Goal: Information Seeking & Learning: Learn about a topic

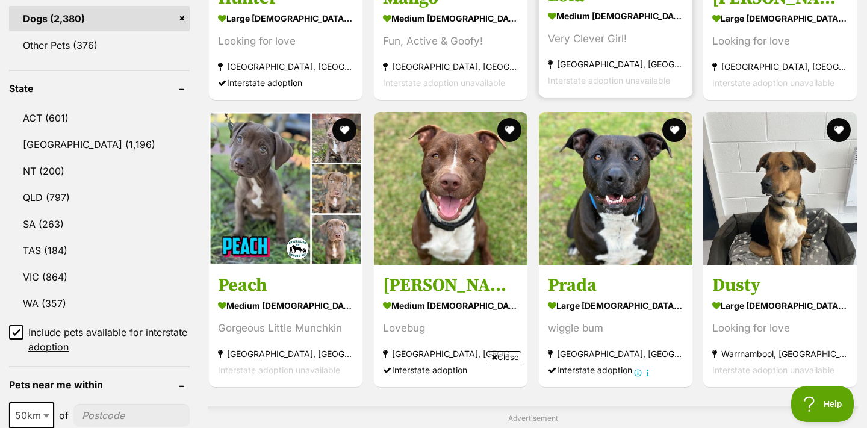
scroll to position [317, 0]
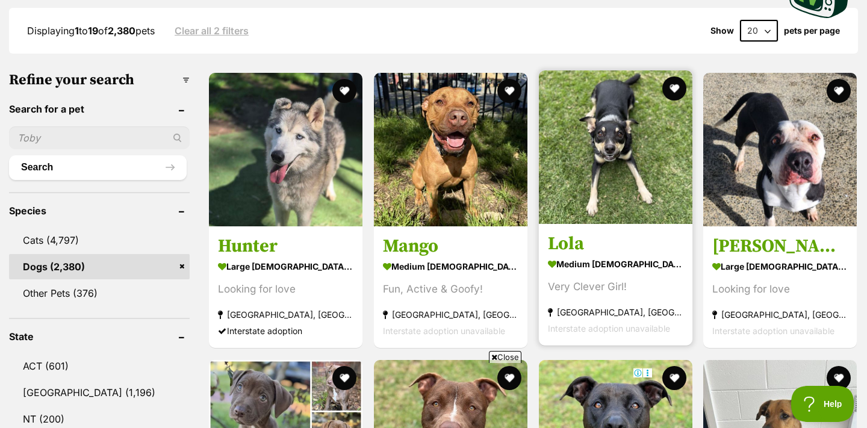
click at [612, 162] on img at bounding box center [616, 147] width 154 height 154
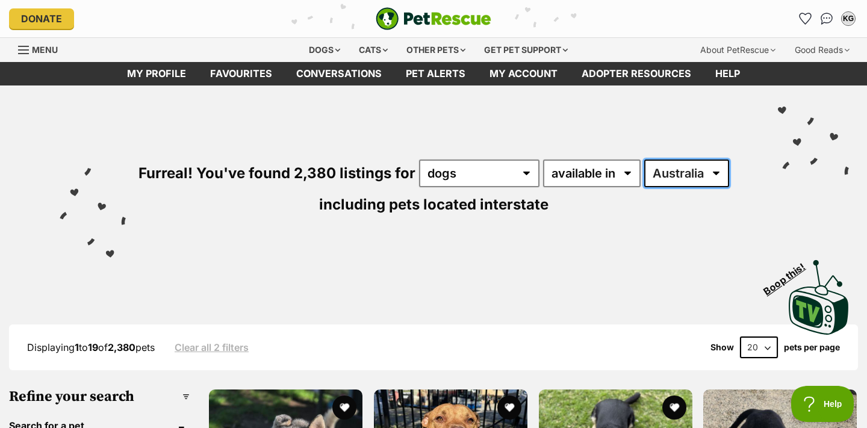
scroll to position [0, 0]
select select "VIC"
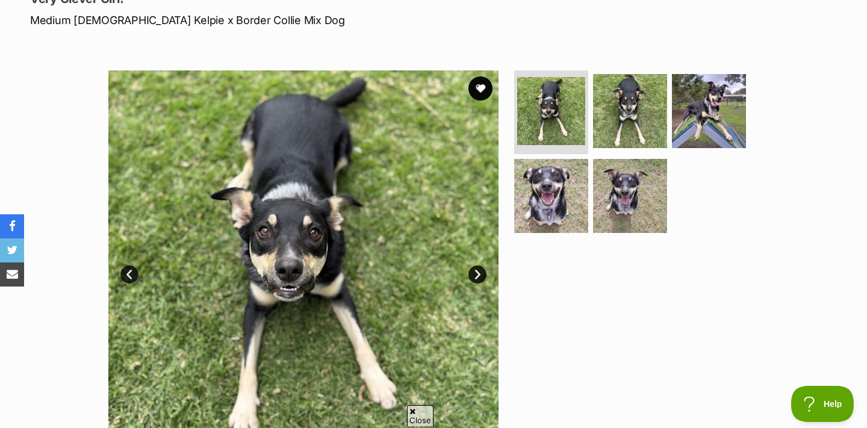
scroll to position [185, 0]
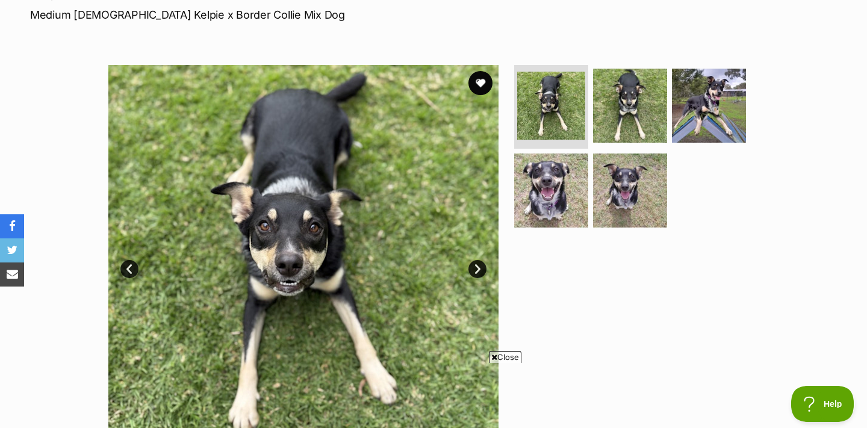
click at [473, 265] on link "Next" at bounding box center [477, 269] width 18 height 18
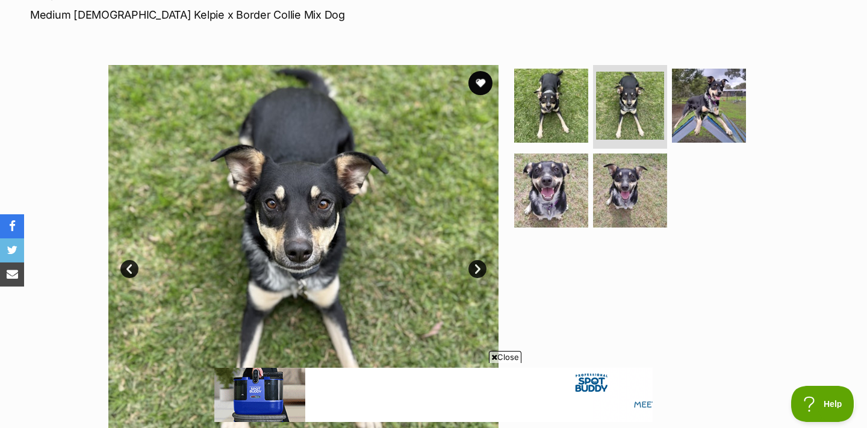
scroll to position [0, 0]
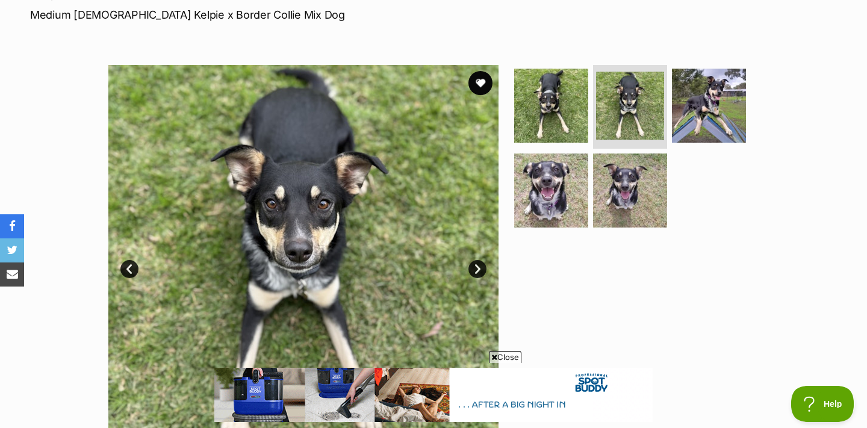
click at [475, 265] on link "Next" at bounding box center [477, 269] width 18 height 18
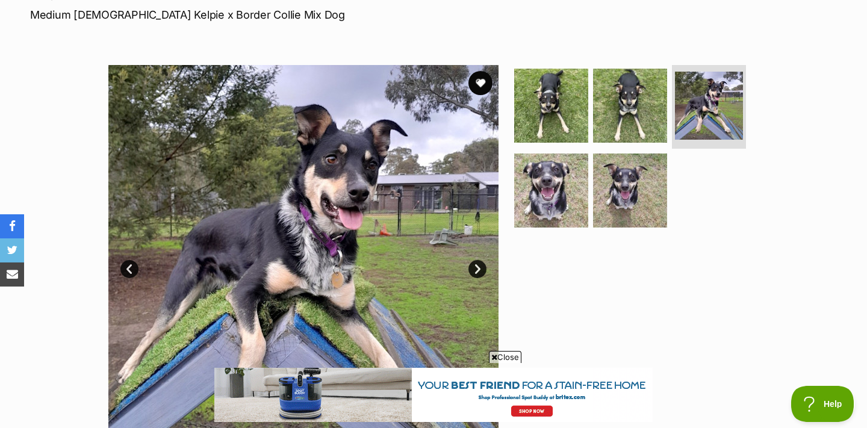
click at [475, 265] on link "Next" at bounding box center [477, 269] width 18 height 18
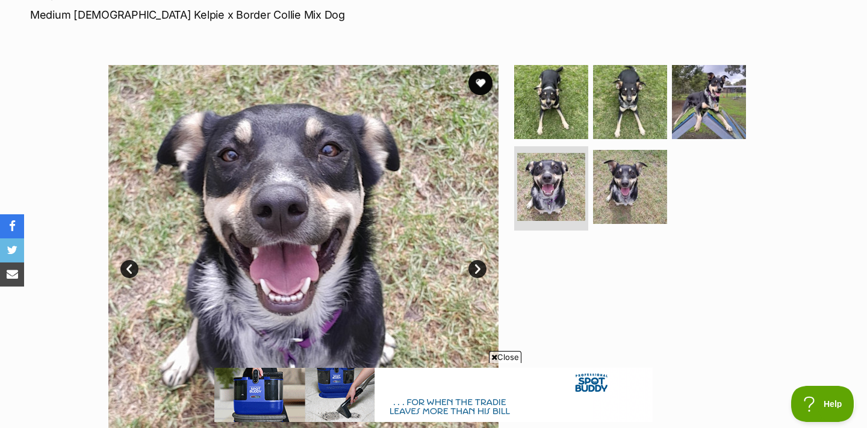
click at [475, 265] on link "Next" at bounding box center [477, 269] width 18 height 18
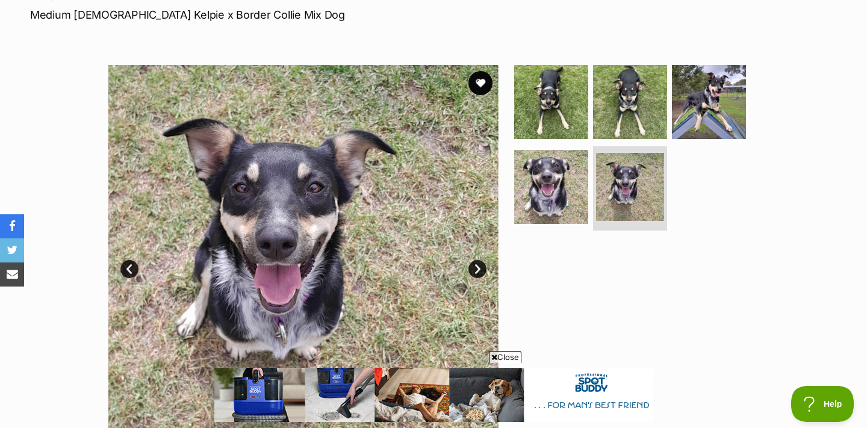
click at [475, 265] on link "Next" at bounding box center [477, 269] width 18 height 18
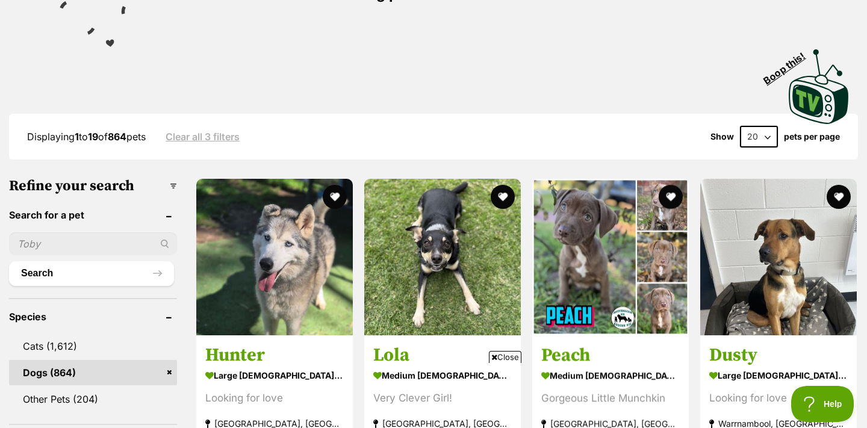
click at [767, 135] on select "20 40 60" at bounding box center [759, 137] width 38 height 22
select select "60"
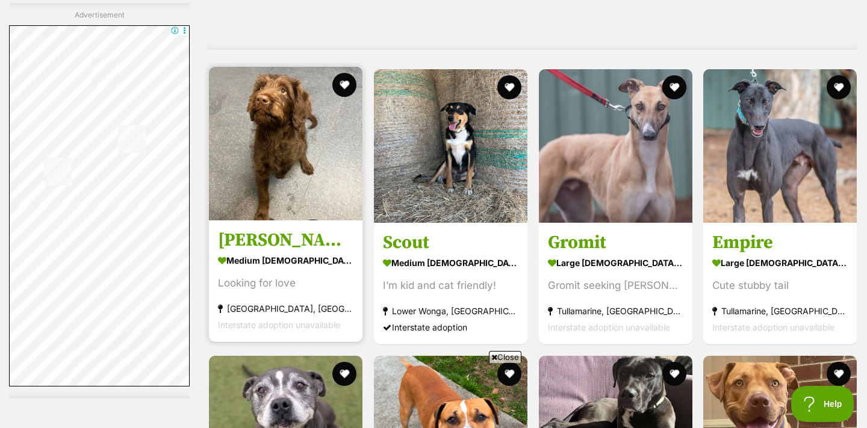
click at [281, 146] on img at bounding box center [286, 144] width 154 height 154
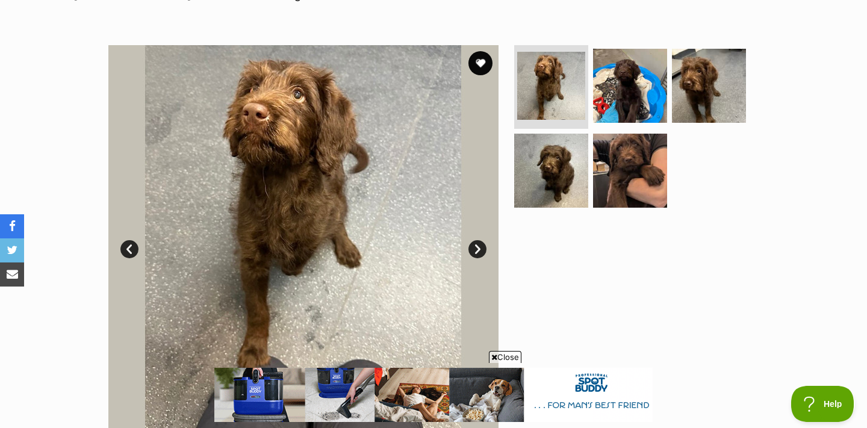
click at [477, 241] on link "Next" at bounding box center [477, 249] width 18 height 18
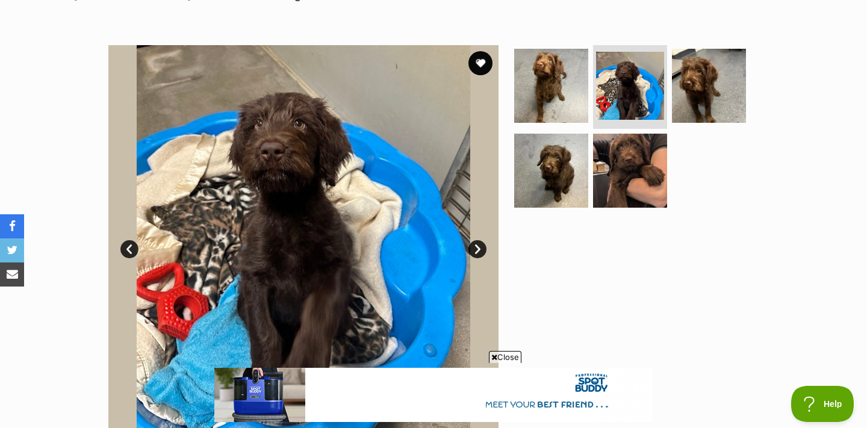
click at [477, 241] on link "Next" at bounding box center [477, 249] width 18 height 18
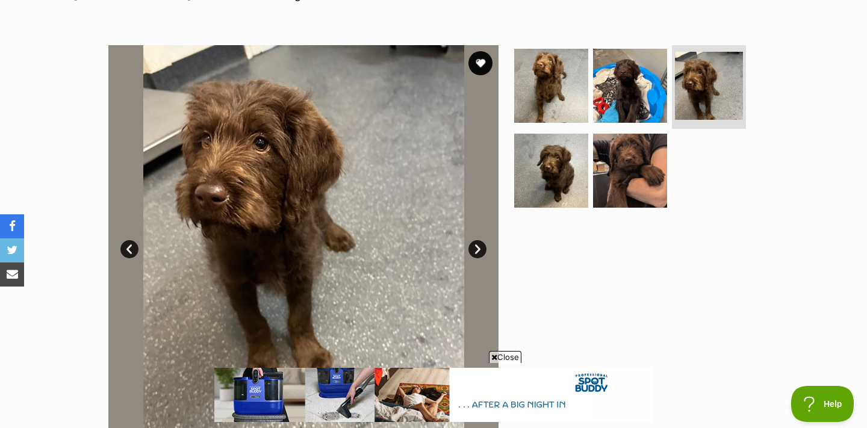
click at [477, 241] on link "Next" at bounding box center [477, 249] width 18 height 18
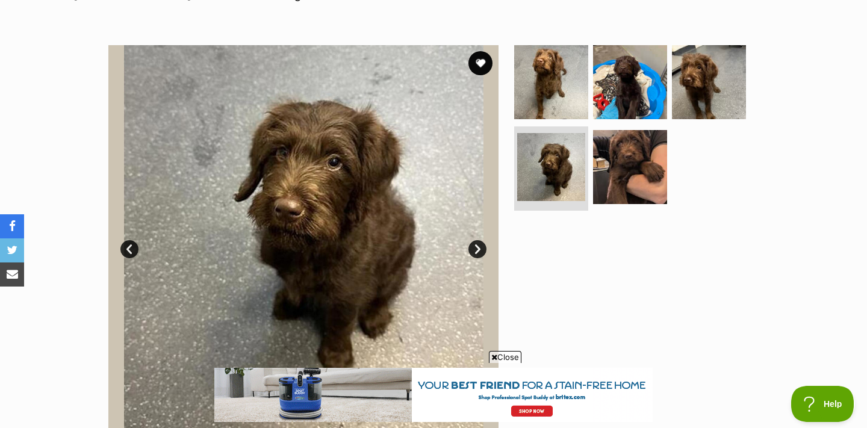
click at [477, 241] on link "Next" at bounding box center [477, 249] width 18 height 18
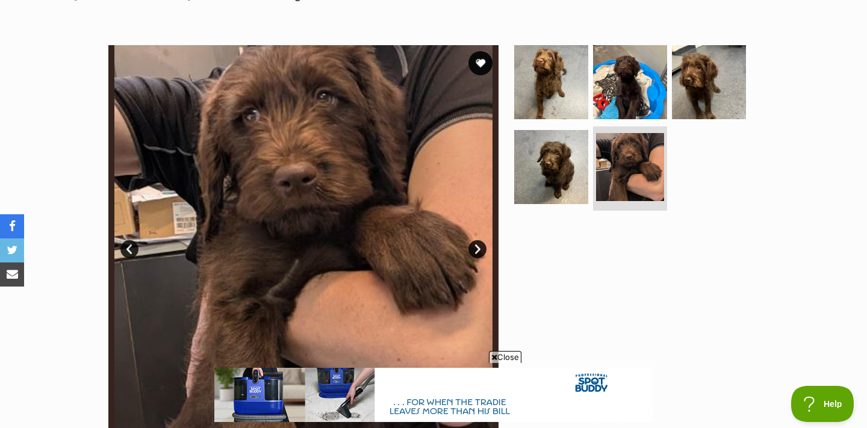
click at [477, 241] on link "Next" at bounding box center [477, 249] width 18 height 18
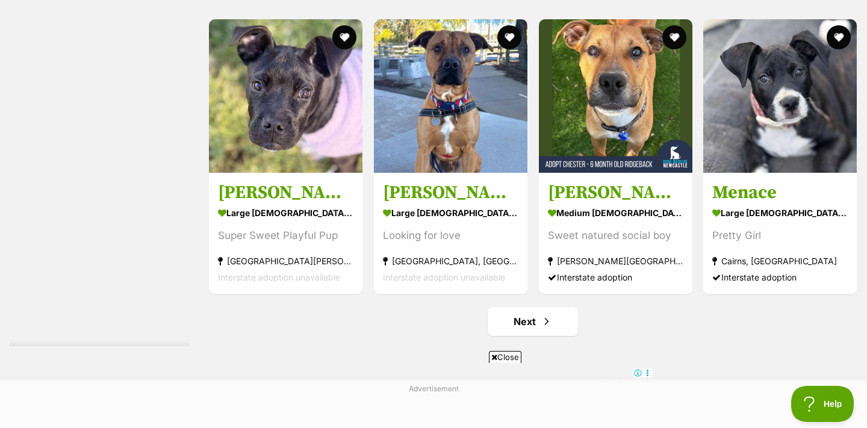
scroll to position [6214, 0]
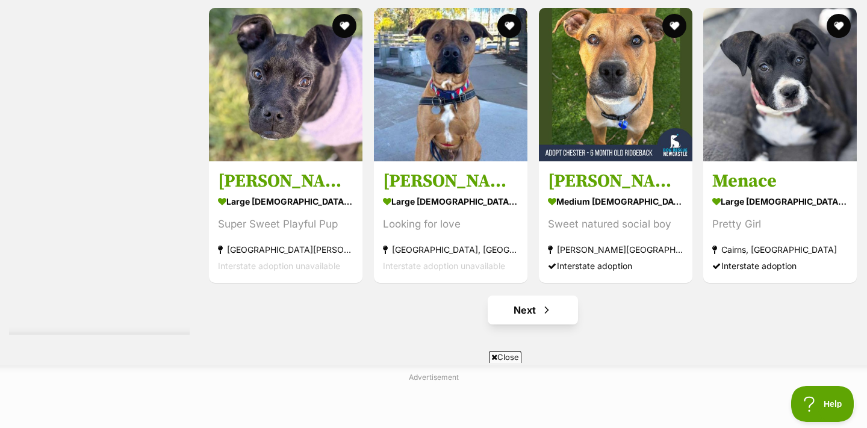
click at [523, 303] on link "Next" at bounding box center [533, 310] width 90 height 29
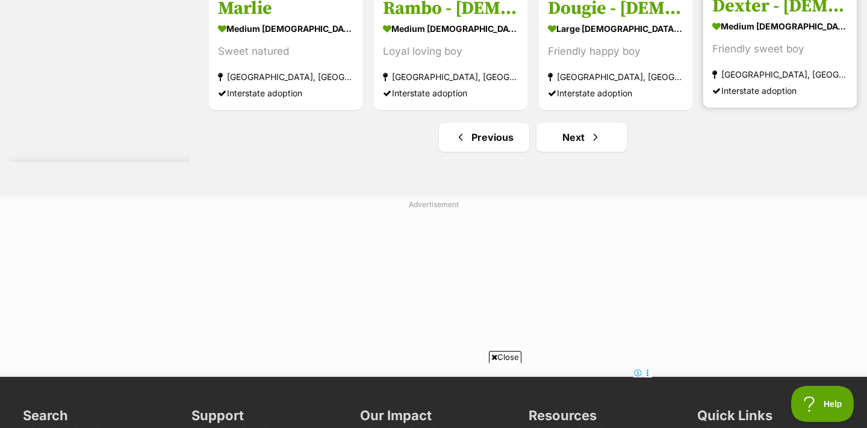
scroll to position [6388, 0]
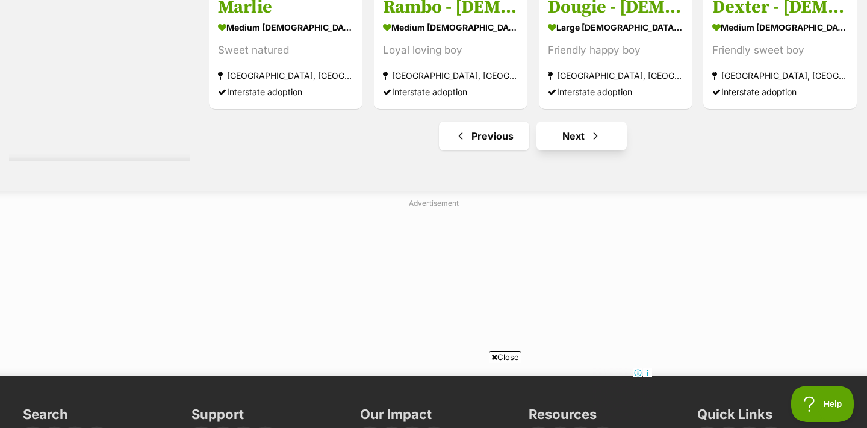
click at [573, 128] on link "Next" at bounding box center [582, 136] width 90 height 29
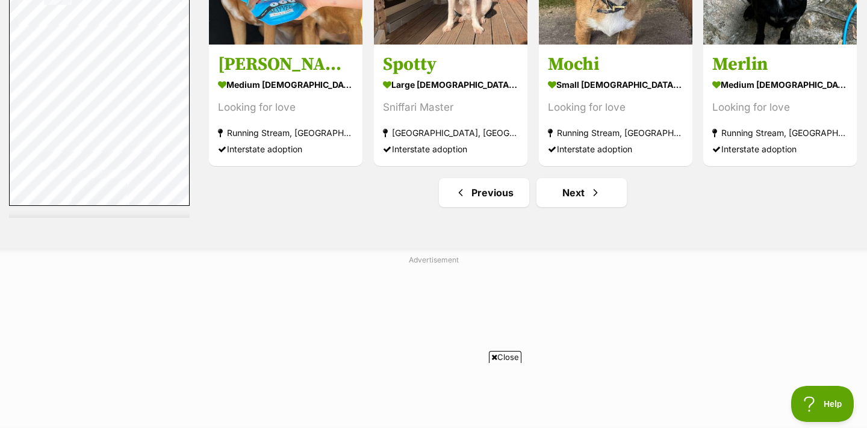
scroll to position [6408, 0]
click at [574, 181] on link "Next" at bounding box center [582, 192] width 90 height 29
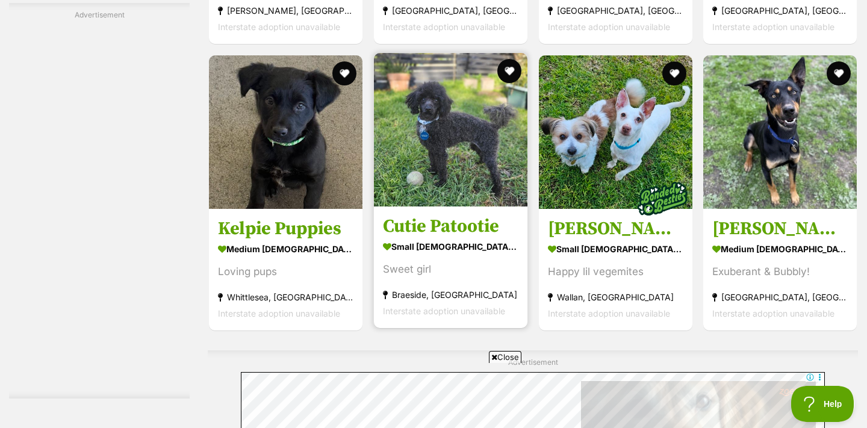
scroll to position [5668, 0]
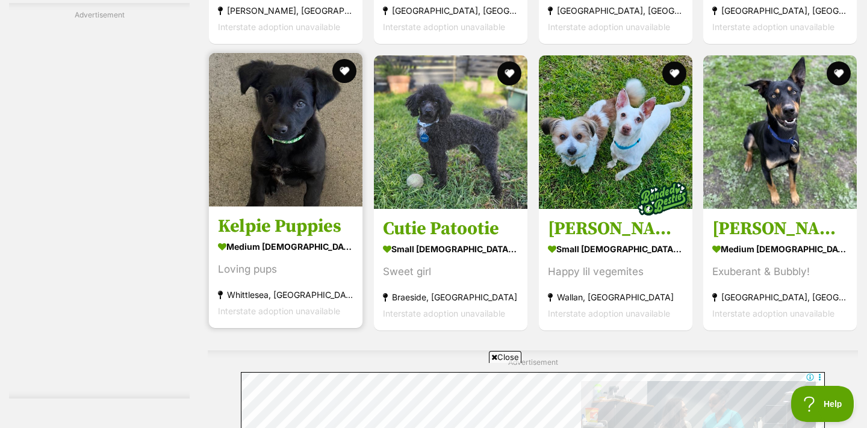
click at [300, 120] on img at bounding box center [286, 130] width 154 height 154
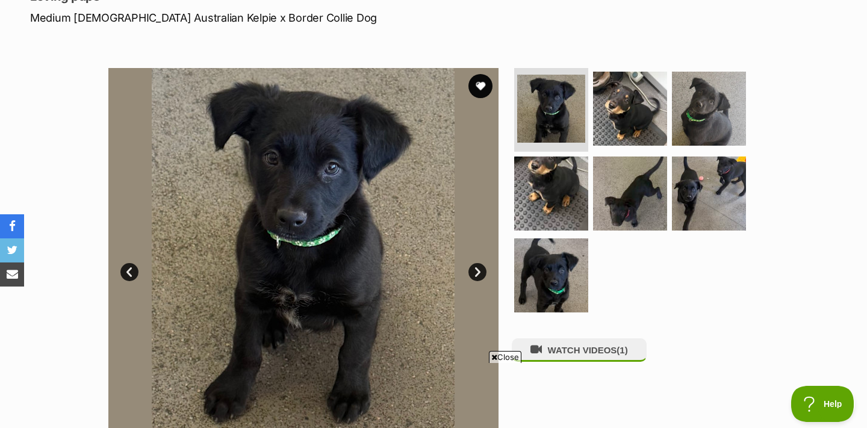
click at [475, 270] on link "Next" at bounding box center [477, 272] width 18 height 18
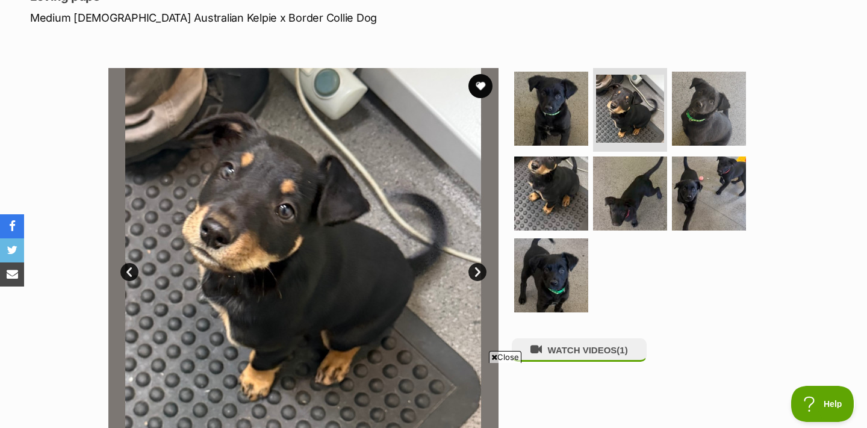
click at [475, 270] on link "Next" at bounding box center [477, 272] width 18 height 18
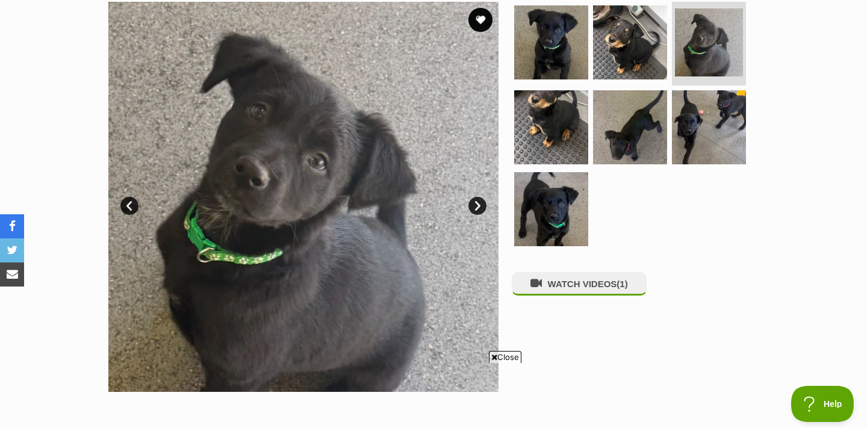
scroll to position [249, 0]
click at [478, 204] on link "Next" at bounding box center [477, 206] width 18 height 18
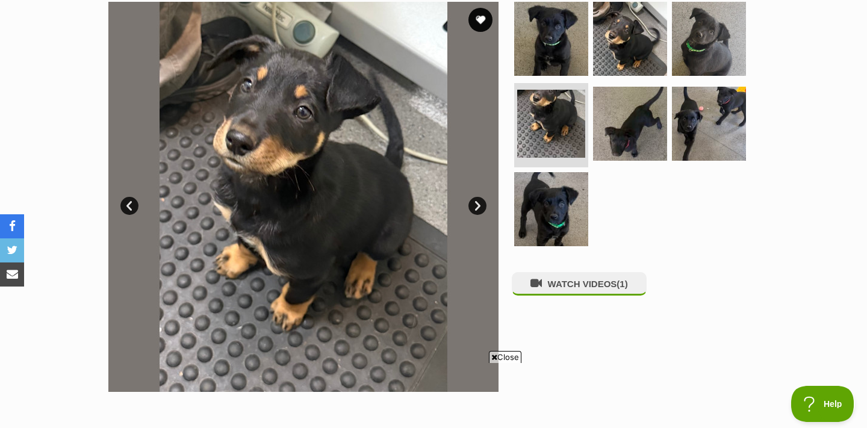
scroll to position [0, 0]
click at [478, 204] on link "Next" at bounding box center [477, 206] width 18 height 18
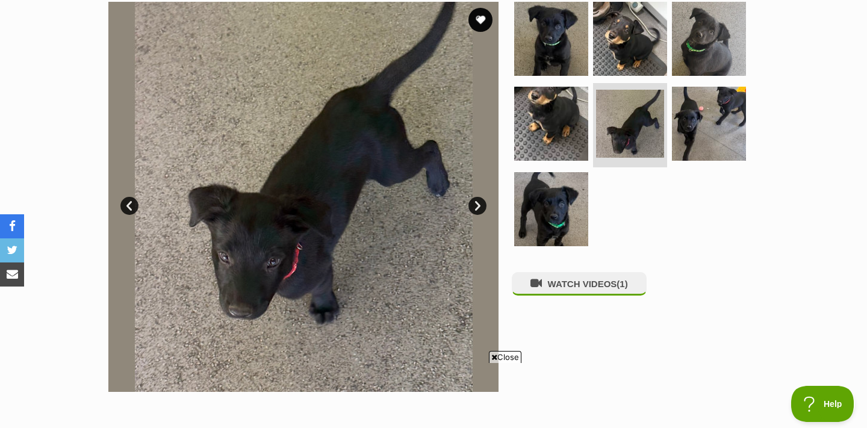
click at [477, 204] on link "Next" at bounding box center [477, 206] width 18 height 18
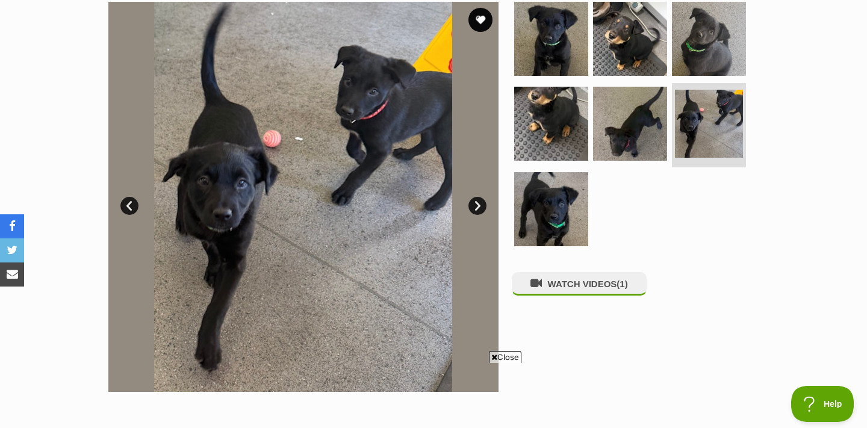
click at [477, 204] on link "Next" at bounding box center [477, 206] width 18 height 18
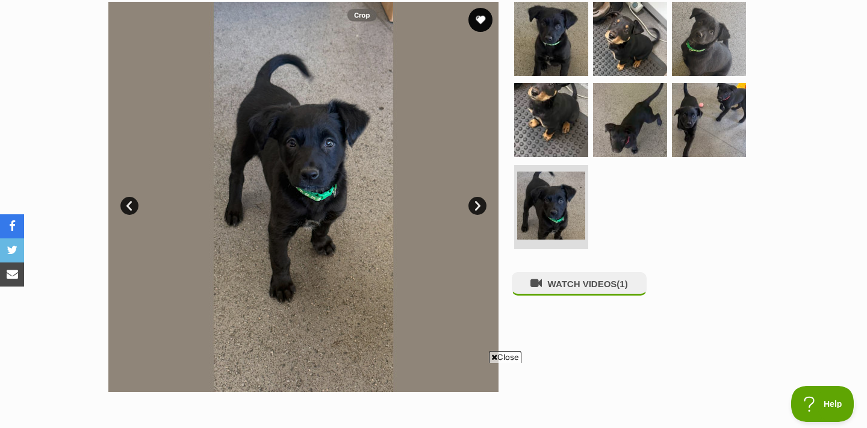
click at [477, 204] on link "Next" at bounding box center [477, 206] width 18 height 18
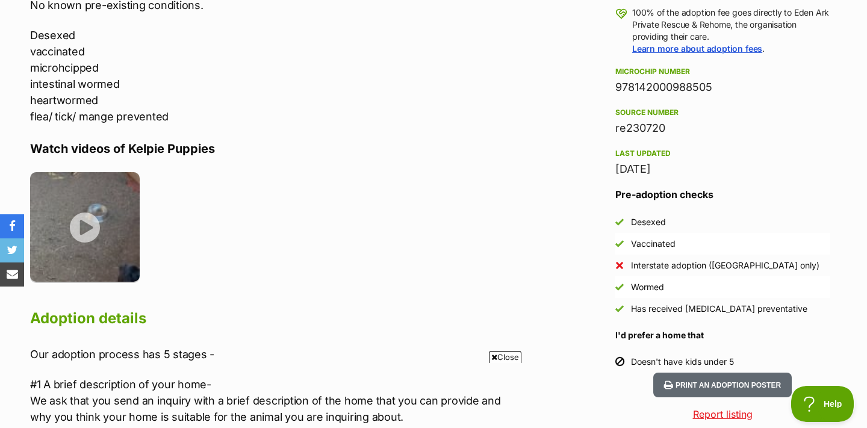
scroll to position [989, 0]
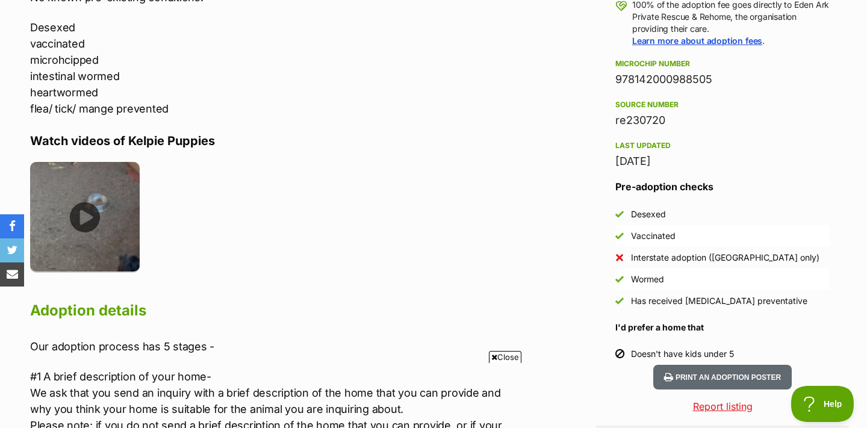
click at [85, 210] on img at bounding box center [85, 217] width 110 height 110
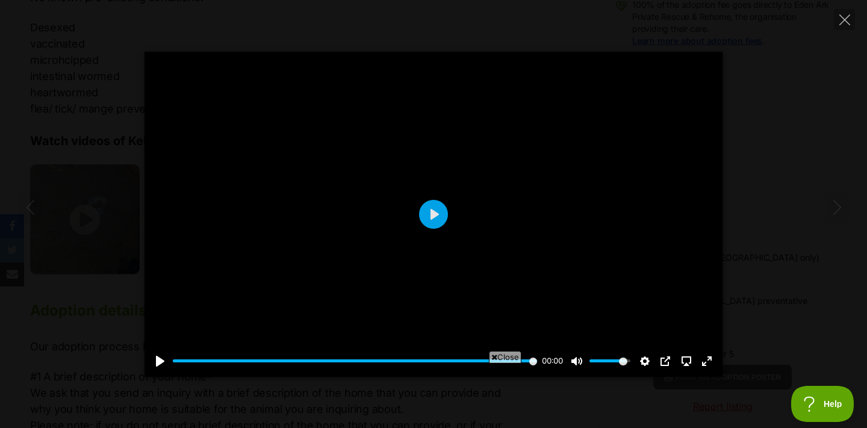
scroll to position [0, 0]
click at [158, 358] on button "Pause Play" at bounding box center [160, 361] width 19 height 19
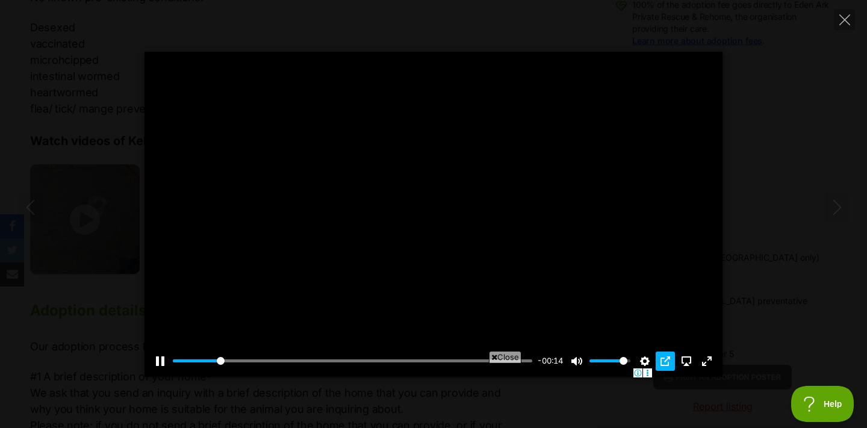
click at [664, 359] on button "PIP" at bounding box center [665, 361] width 19 height 19
click at [687, 364] on button "AirPlay" at bounding box center [686, 361] width 19 height 19
click at [639, 260] on div at bounding box center [434, 214] width 578 height 325
click at [707, 359] on button "Exit fullscreen Enter fullscreen" at bounding box center [706, 361] width 19 height 19
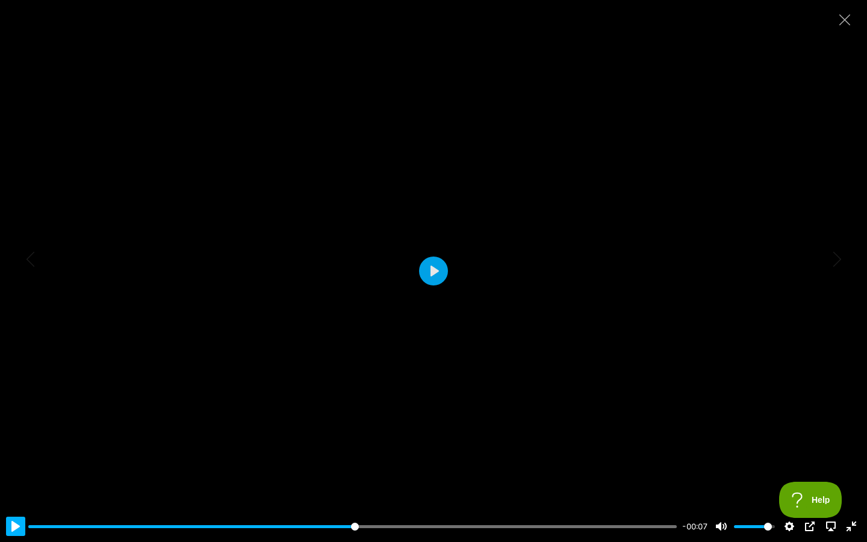
click at [11, 428] on button "Pause Play" at bounding box center [15, 526] width 19 height 19
click at [16, 428] on button "Pause Play" at bounding box center [15, 526] width 19 height 19
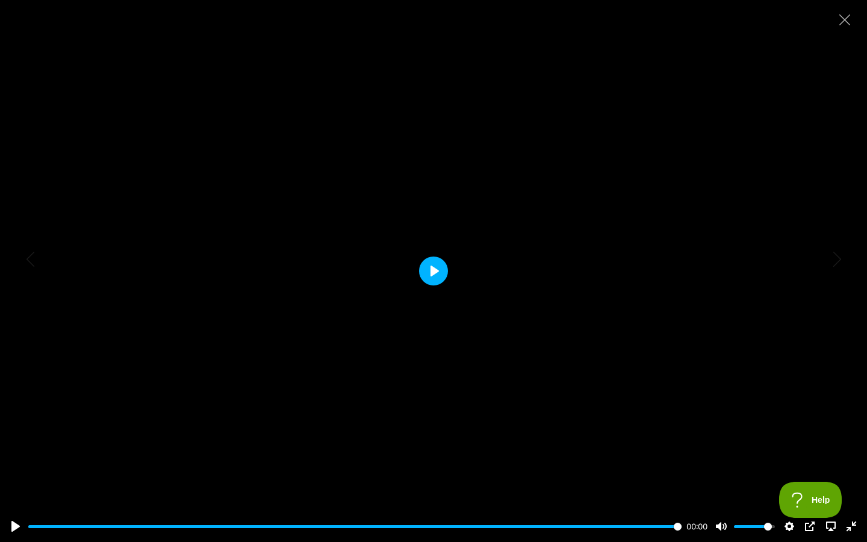
click at [432, 262] on button "Play" at bounding box center [433, 271] width 29 height 29
type input "100"
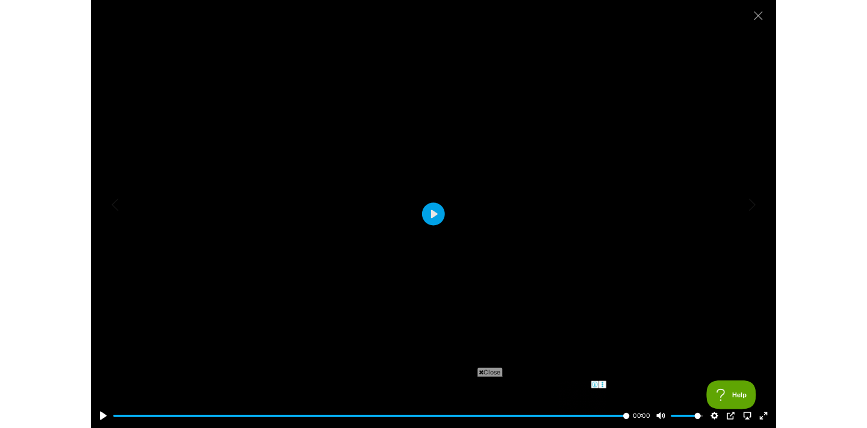
scroll to position [989, 0]
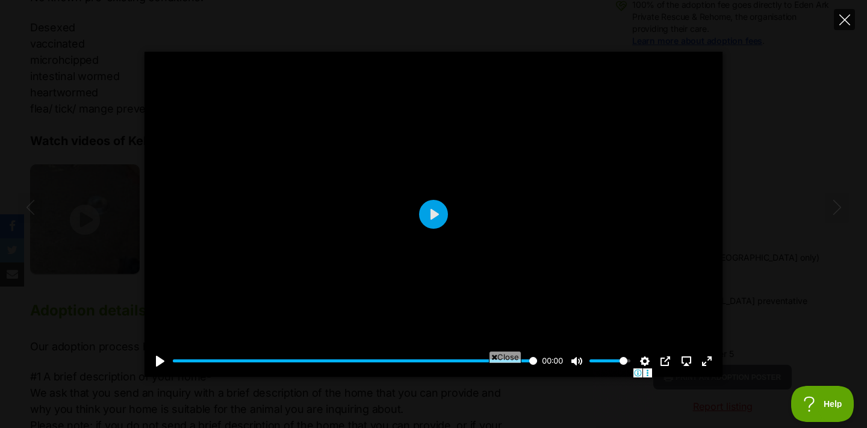
click at [842, 16] on icon "Close" at bounding box center [844, 19] width 11 height 11
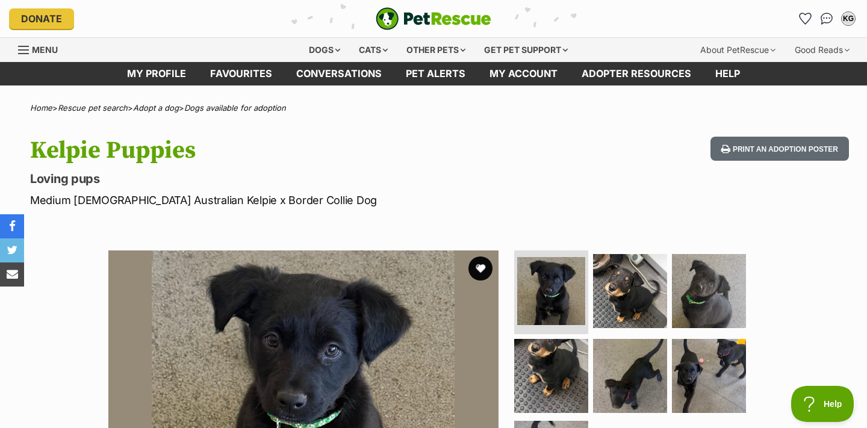
scroll to position [0, 0]
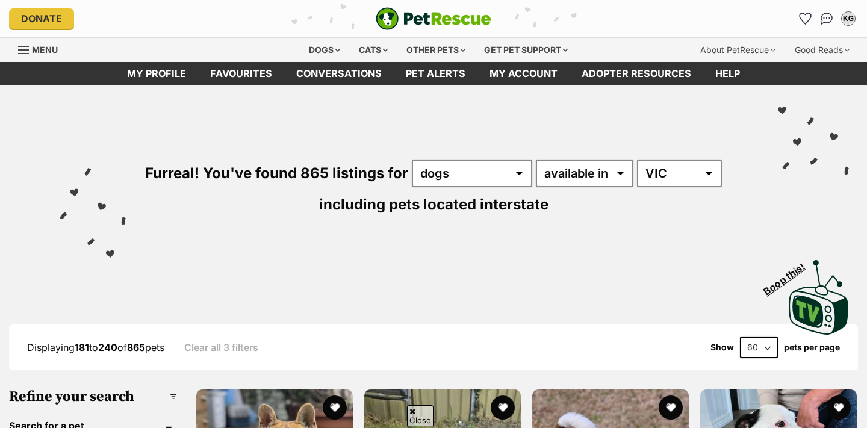
scroll to position [3753, 0]
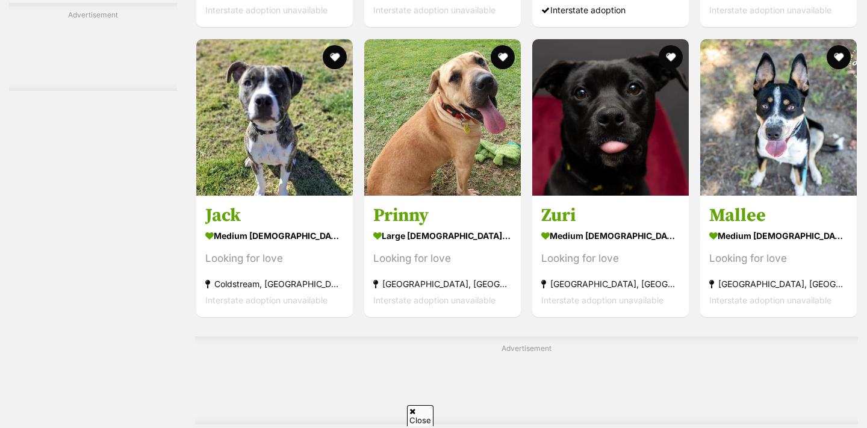
scroll to position [3950, 0]
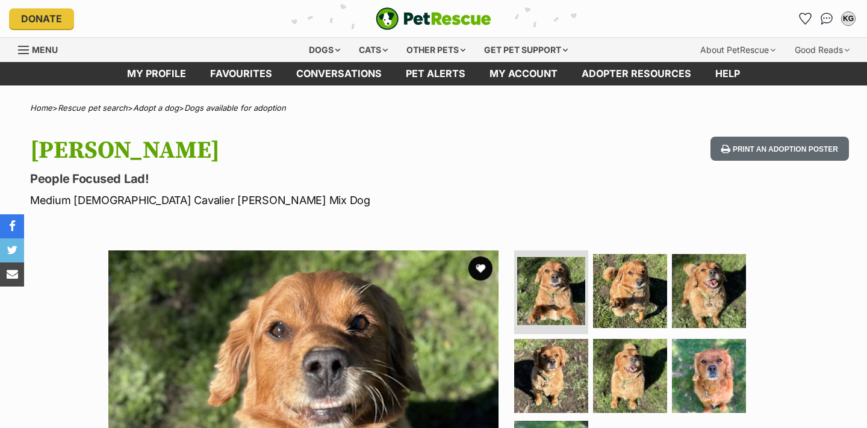
scroll to position [7, 0]
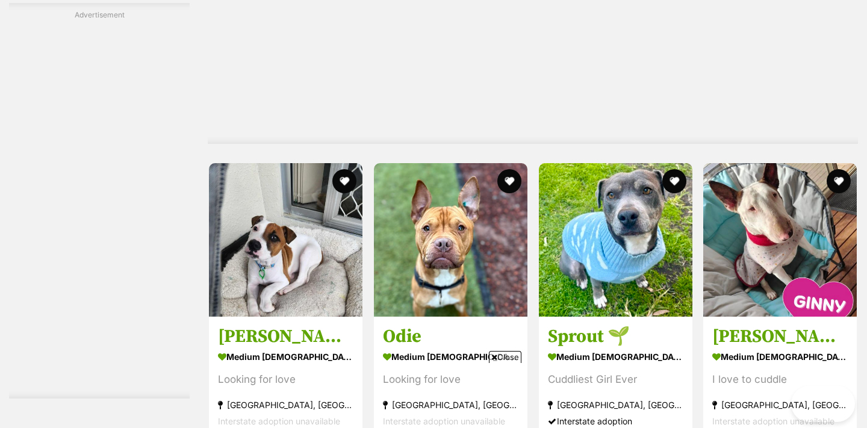
scroll to position [5031, 0]
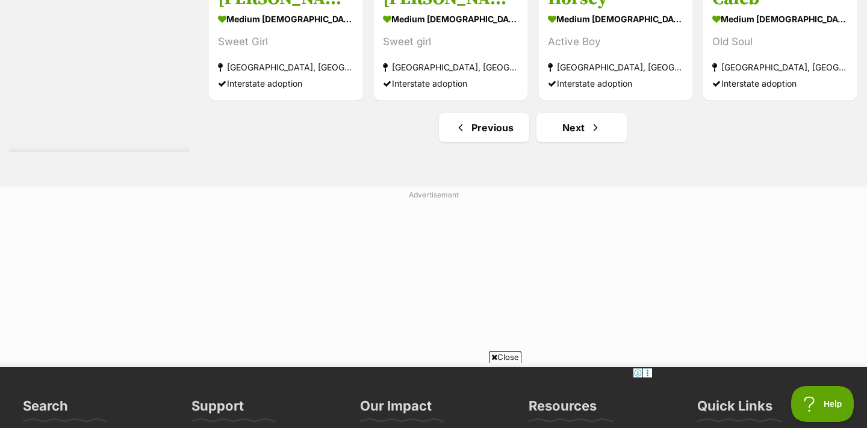
scroll to position [6414, 0]
